Goal: Task Accomplishment & Management: Manage account settings

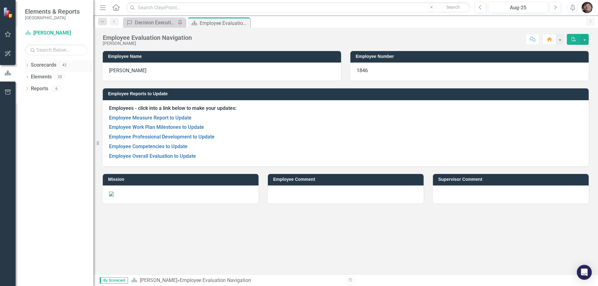
click at [27, 66] on icon "Dropdown" at bounding box center [27, 65] width 4 height 3
click at [30, 79] on icon "Dropdown" at bounding box center [30, 77] width 5 height 4
click at [36, 102] on icon "Dropdown" at bounding box center [36, 100] width 5 height 4
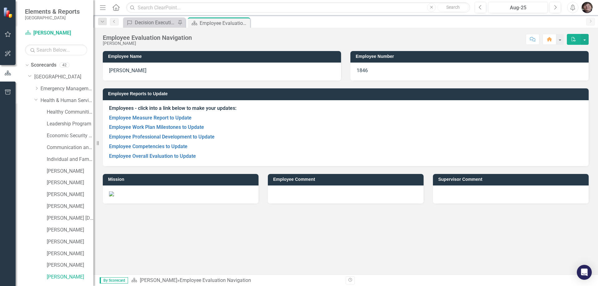
click at [46, 174] on div "[PERSON_NAME]" at bounding box center [63, 172] width 59 height 12
click at [57, 173] on link "[PERSON_NAME]" at bounding box center [70, 171] width 47 height 7
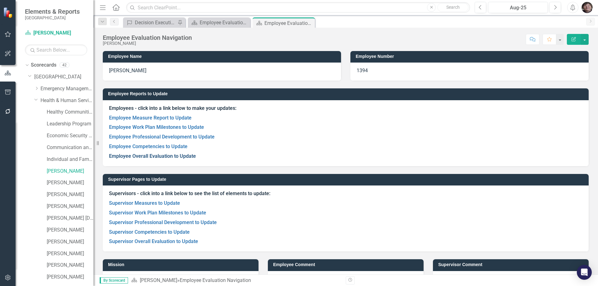
click at [153, 155] on link "Employee Overall Evaluation to Update" at bounding box center [152, 156] width 87 height 6
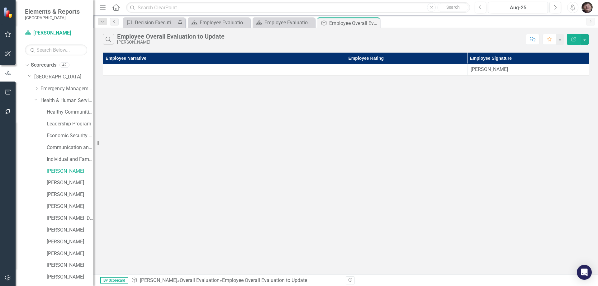
click at [589, 9] on img "button" at bounding box center [587, 7] width 11 height 11
click at [572, 76] on link "Logout Log Out" at bounding box center [568, 79] width 49 height 12
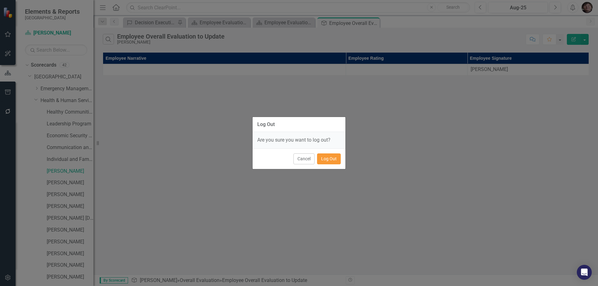
click at [331, 162] on button "Log Out" at bounding box center [329, 159] width 24 height 11
